Goal: Check status: Check status

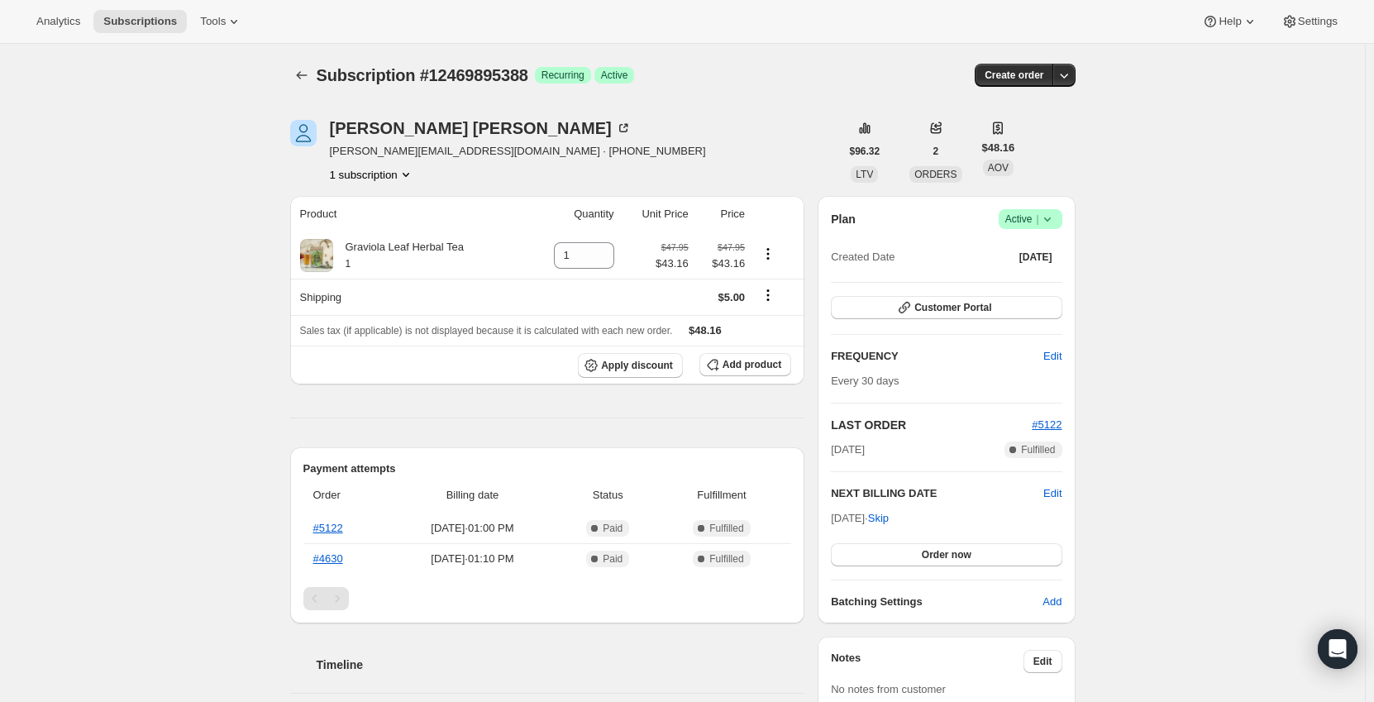
click at [502, 75] on span "Subscription #12469895388" at bounding box center [423, 75] width 212 height 18
click at [404, 133] on div "[PERSON_NAME]" at bounding box center [481, 128] width 302 height 17
click at [945, 310] on span "Customer Portal" at bounding box center [952, 307] width 77 height 13
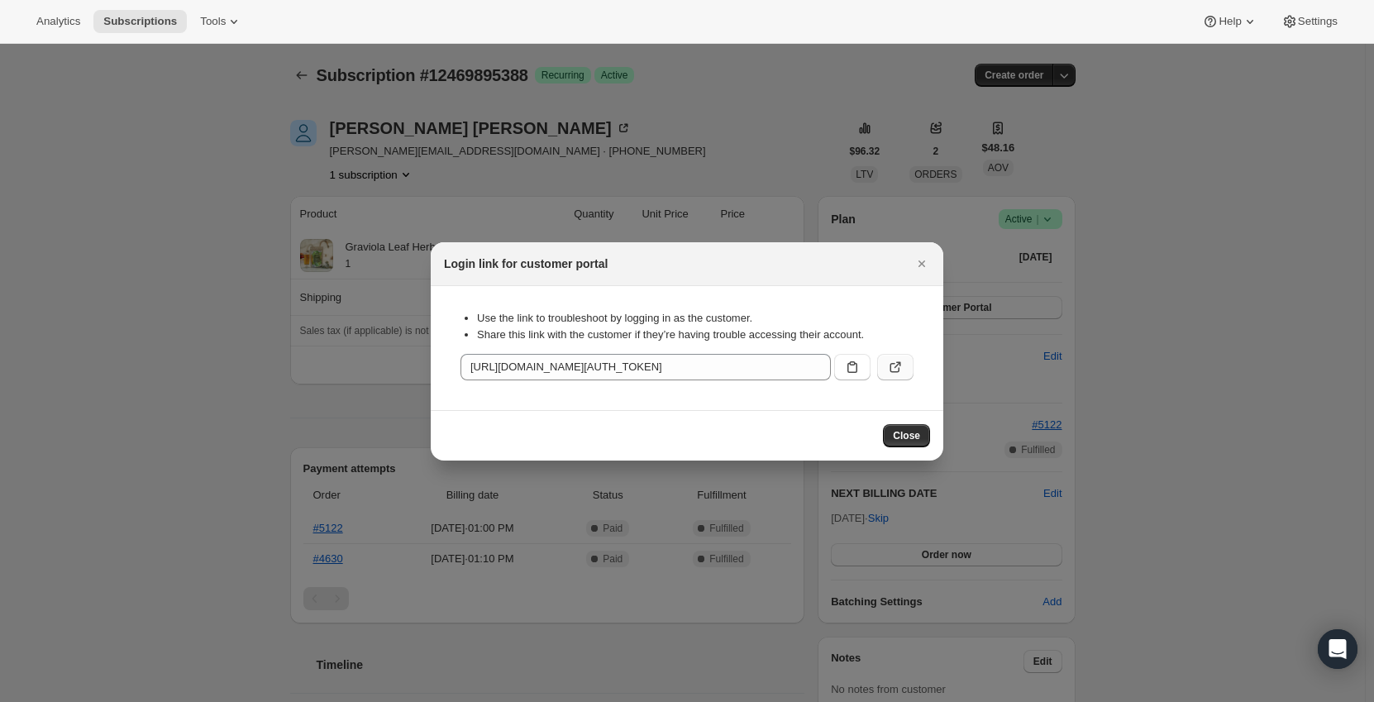
click at [896, 364] on icon ":rc0:" at bounding box center [895, 367] width 17 height 17
click at [913, 435] on span "Close" at bounding box center [906, 435] width 27 height 13
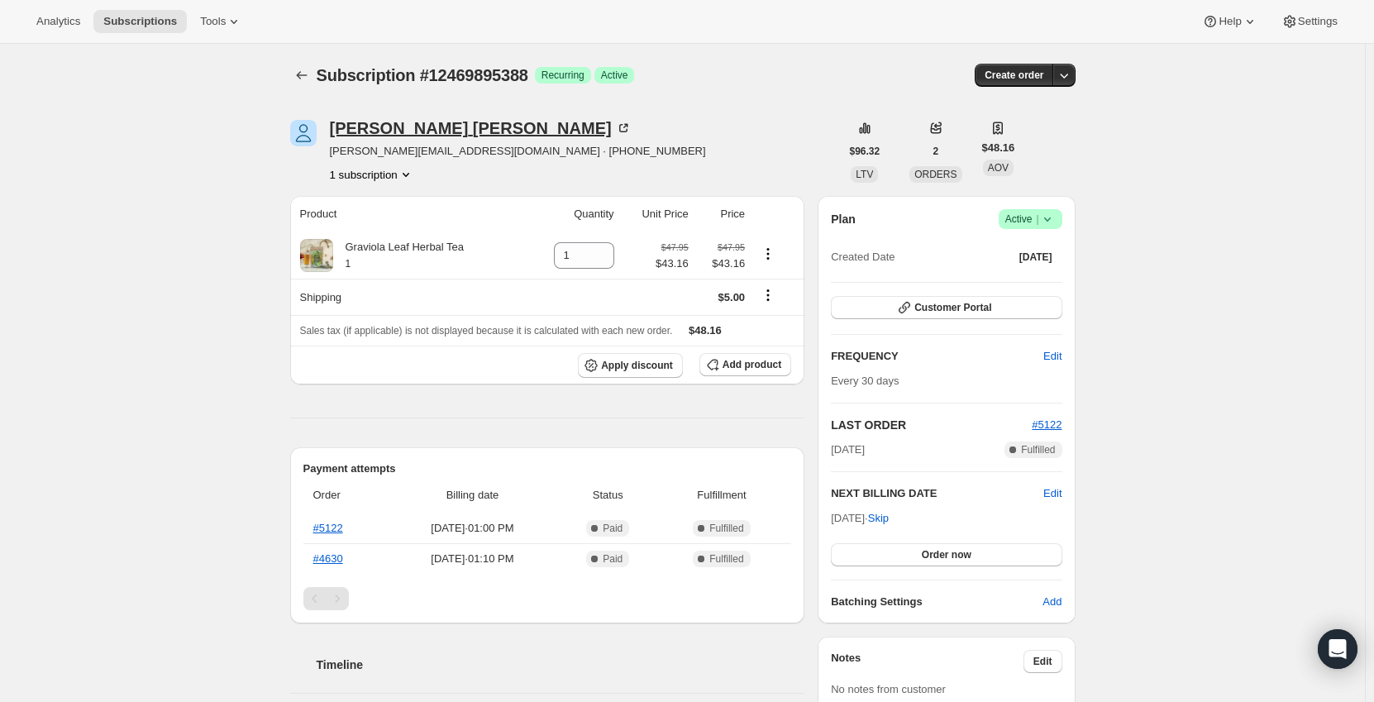
click at [367, 131] on div "[PERSON_NAME]" at bounding box center [481, 128] width 302 height 17
